Goal: Information Seeking & Learning: Find specific fact

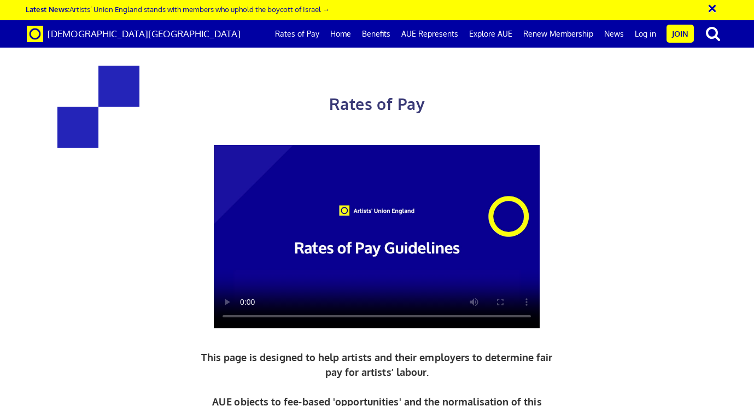
scroll to position [0, 4]
drag, startPoint x: 433, startPoint y: 153, endPoint x: 489, endPoint y: 157, distance: 55.9
copy h3 "387.21"
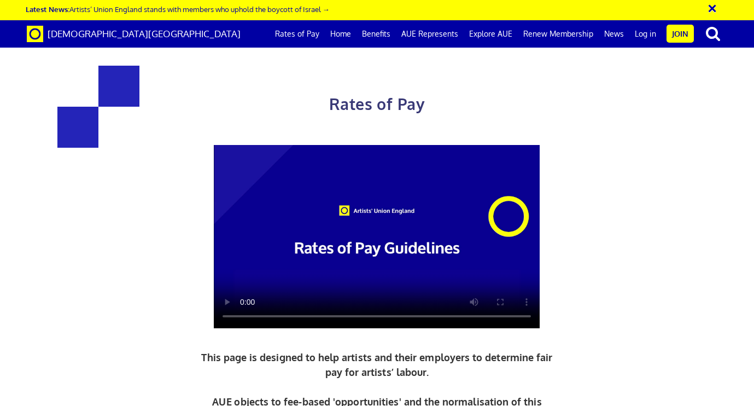
drag, startPoint x: 435, startPoint y: 85, endPoint x: 482, endPoint y: 88, distance: 47.1
drag, startPoint x: 420, startPoint y: 83, endPoint x: 488, endPoint y: 87, distance: 67.4
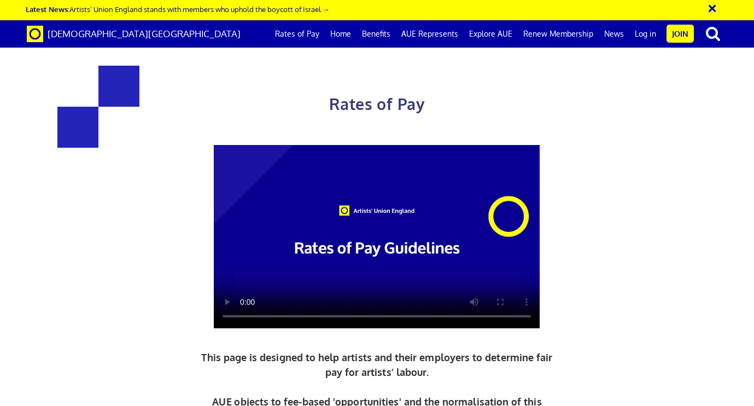
drag, startPoint x: 419, startPoint y: 92, endPoint x: 544, endPoint y: 91, distance: 124.6
drag, startPoint x: 166, startPoint y: 227, endPoint x: 295, endPoint y: 238, distance: 128.9
